Goal: Task Accomplishment & Management: Use online tool/utility

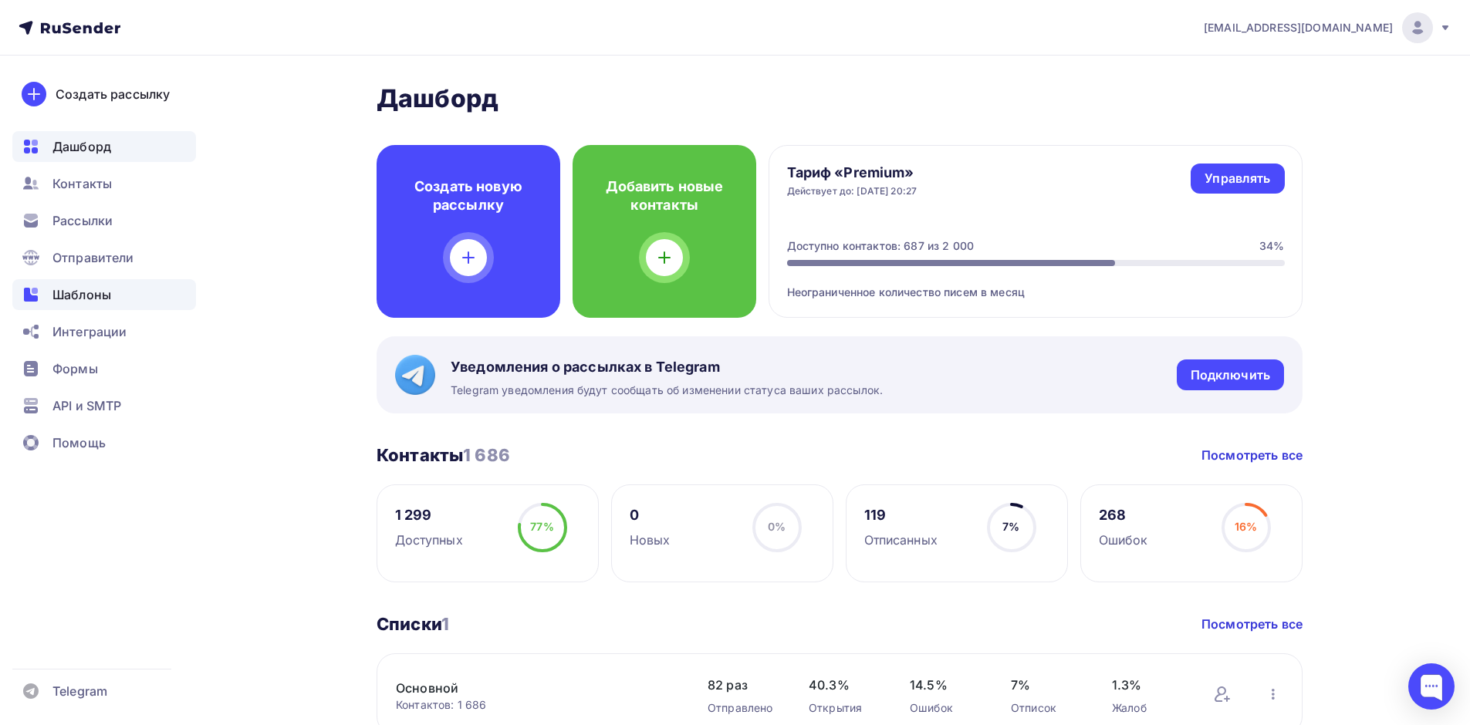
click at [84, 291] on span "Шаблоны" at bounding box center [81, 294] width 59 height 19
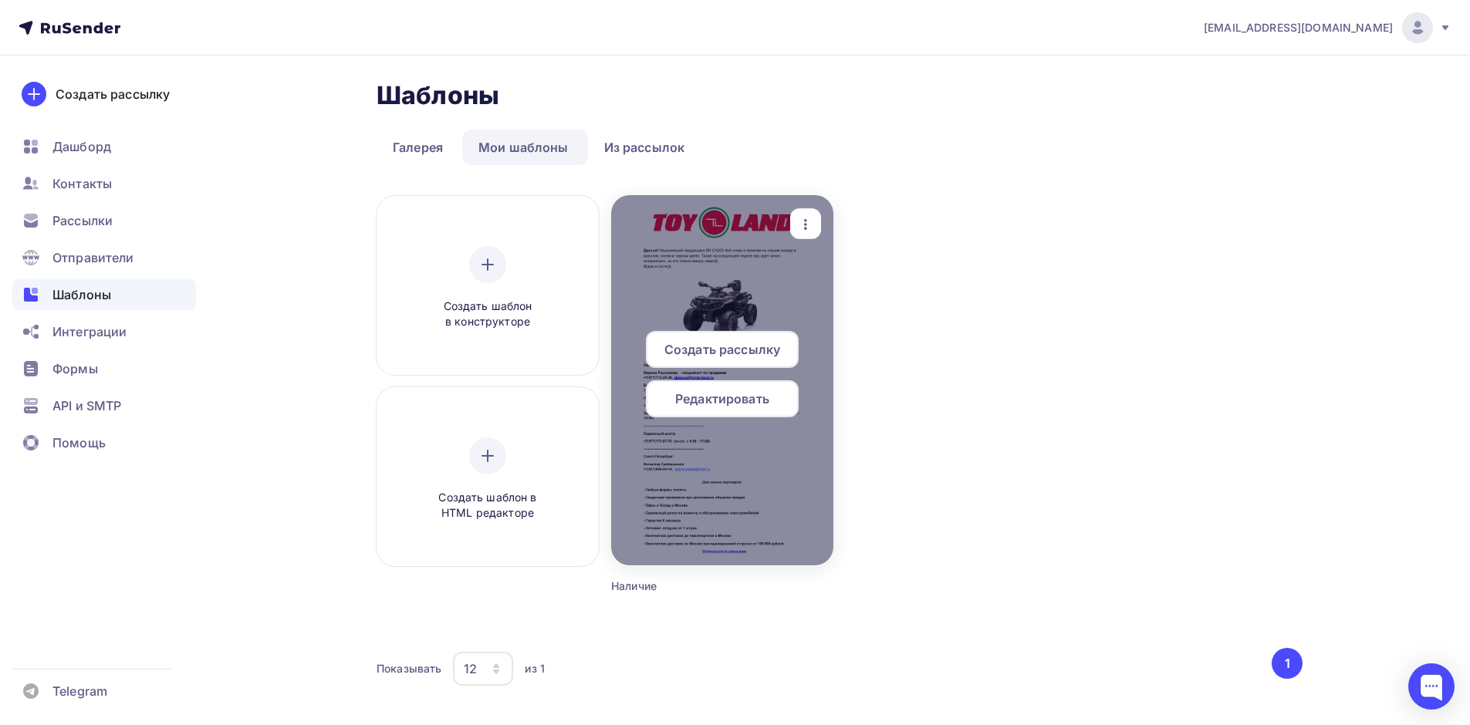
click at [748, 400] on span "Редактировать" at bounding box center [722, 399] width 94 height 19
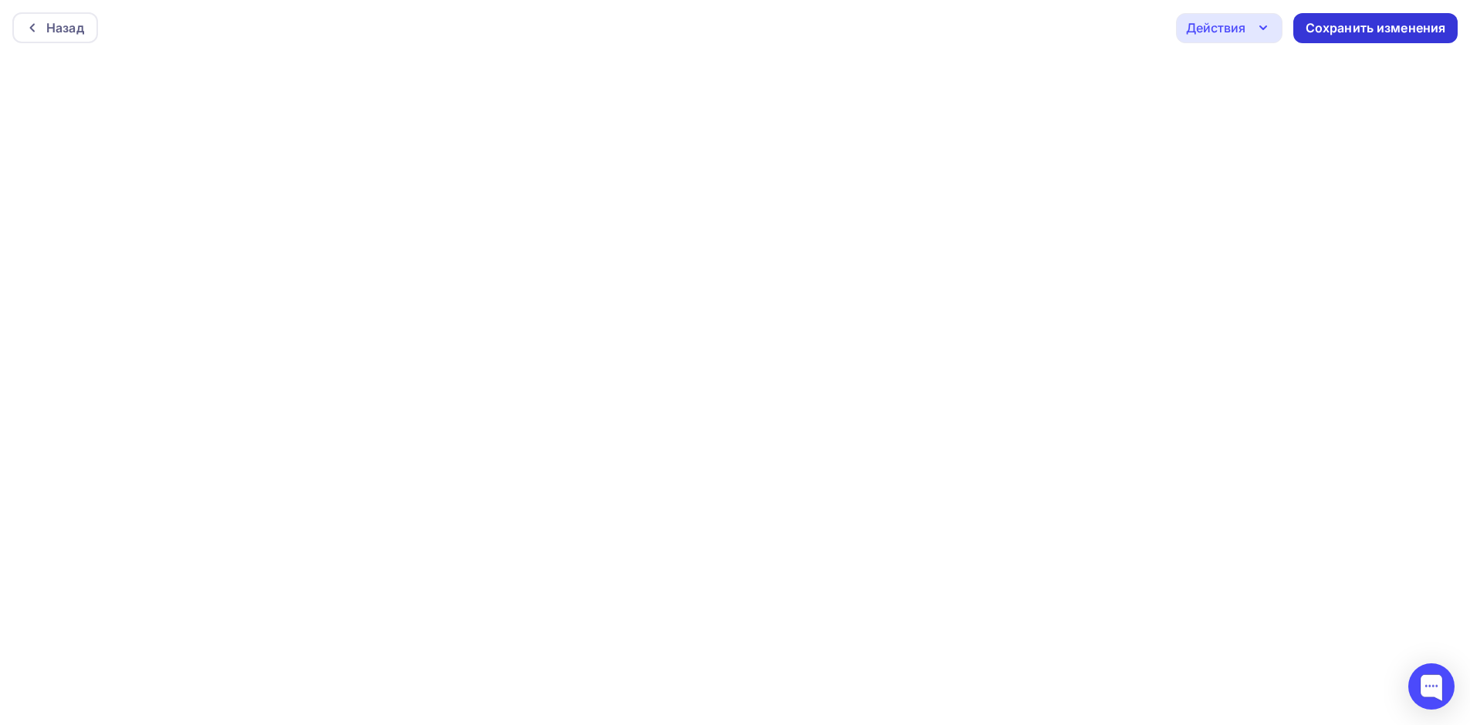
click at [1380, 30] on div "Сохранить изменения" at bounding box center [1375, 28] width 140 height 18
